Goal: Navigation & Orientation: Find specific page/section

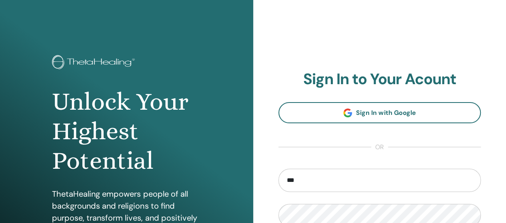
type input "**********"
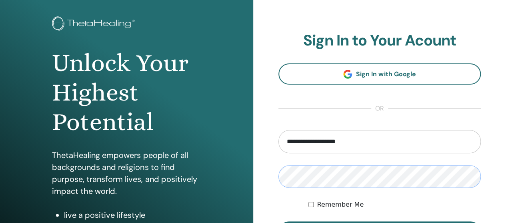
scroll to position [45, 0]
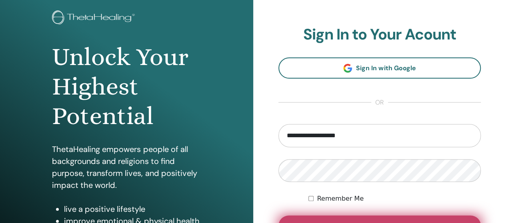
click at [404, 218] on button "Sign In" at bounding box center [379, 226] width 203 height 21
